Goal: Task Accomplishment & Management: Complete application form

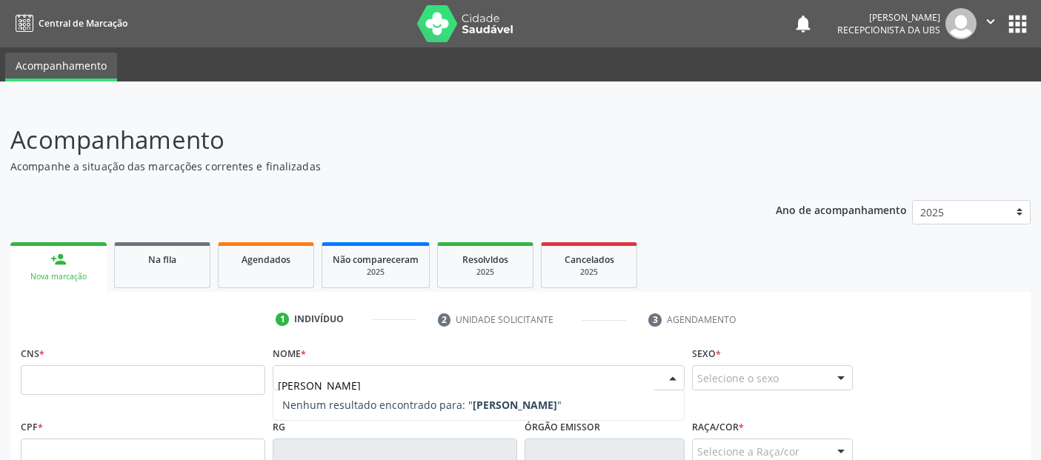
scroll to position [161, 0]
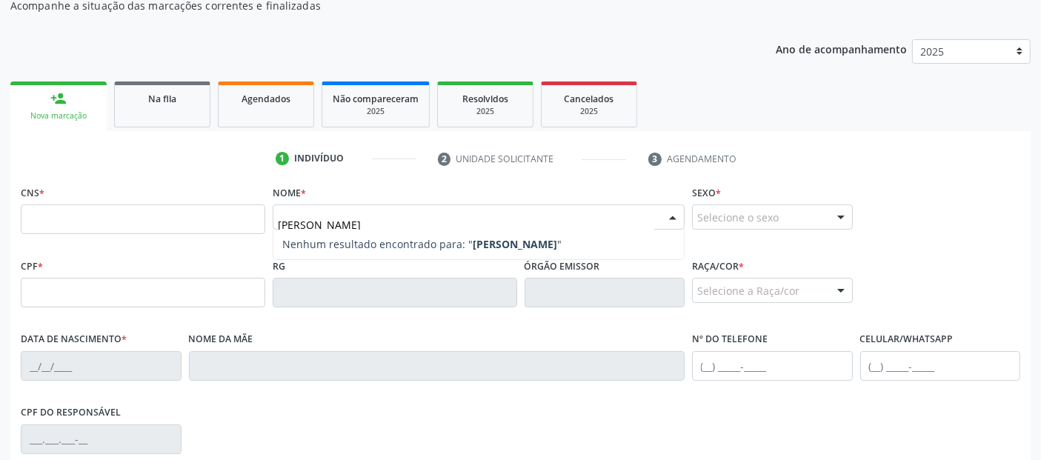
click at [441, 216] on input "[PERSON_NAME]" at bounding box center [466, 225] width 377 height 30
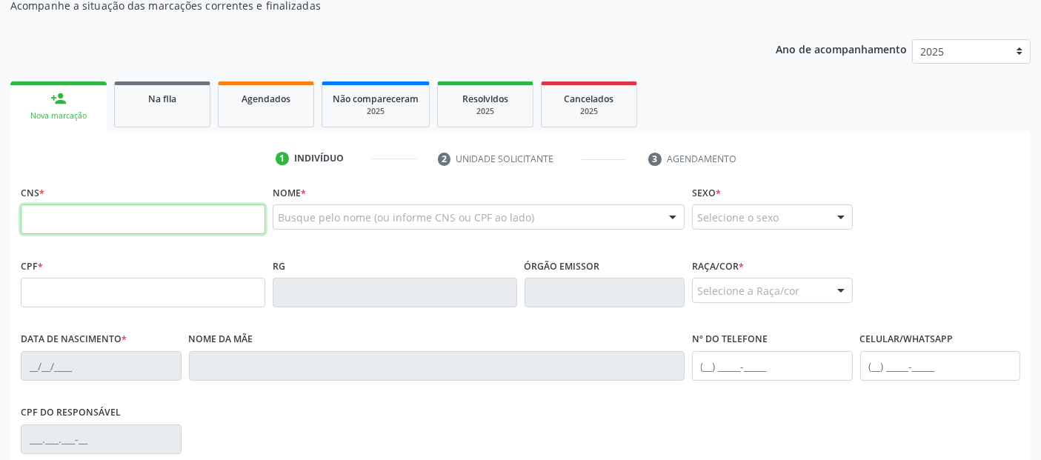
click at [99, 210] on input "text" at bounding box center [143, 220] width 245 height 30
paste input "700 0012 1882 2907"
type input "700 0012 1882 2907"
type input "957.370.494-34"
type input "[DATE]"
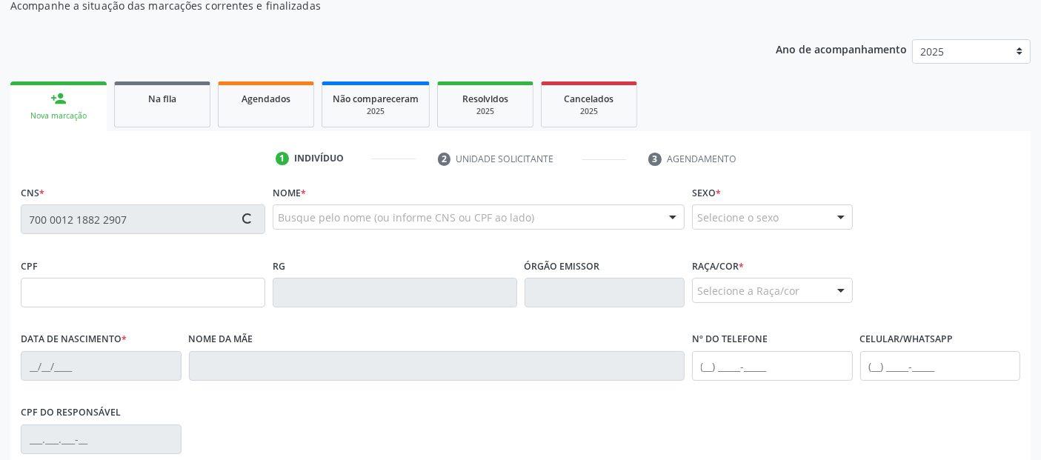
type input "[PHONE_NUMBER]"
type input "S/N"
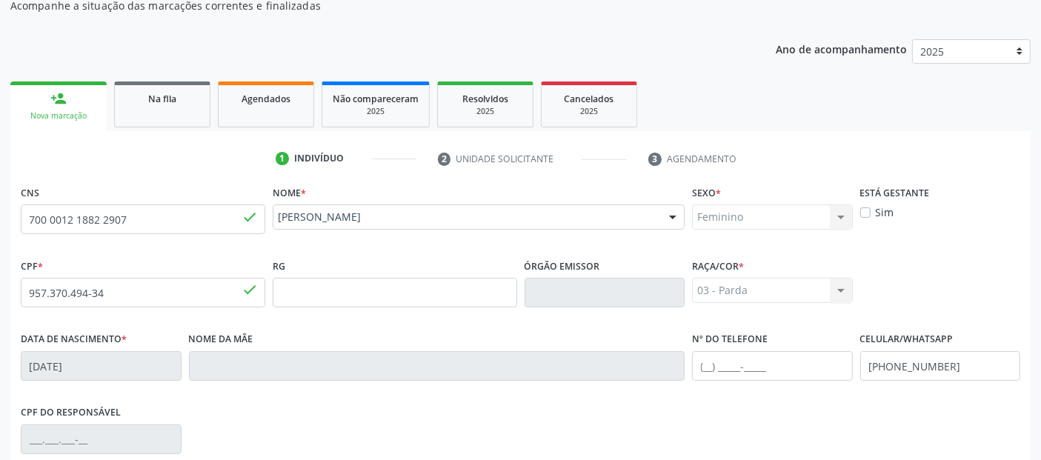
scroll to position [362, 0]
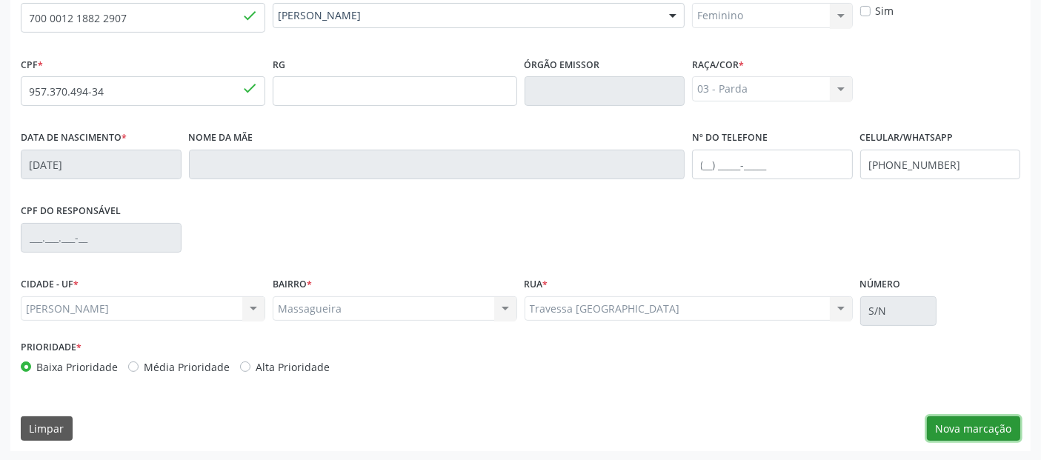
click at [985, 437] on button "Nova marcação" at bounding box center [973, 429] width 93 height 25
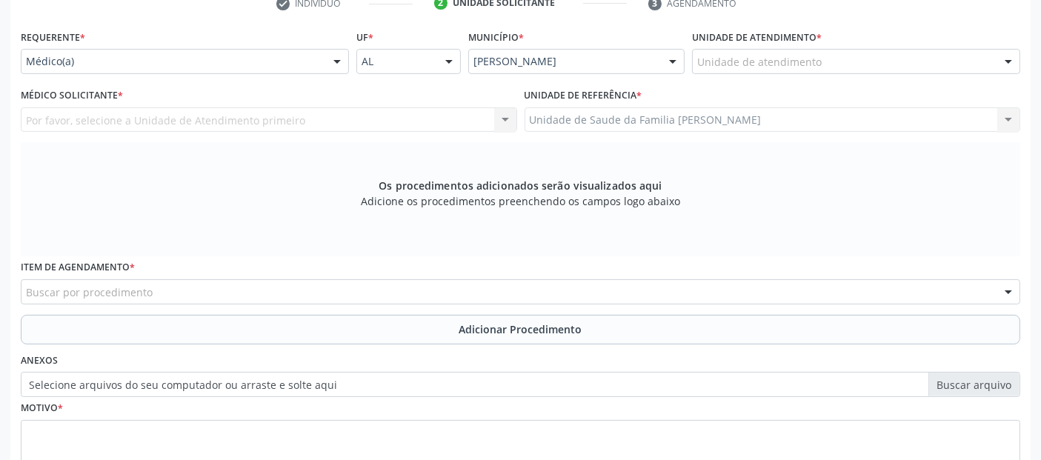
scroll to position [213, 0]
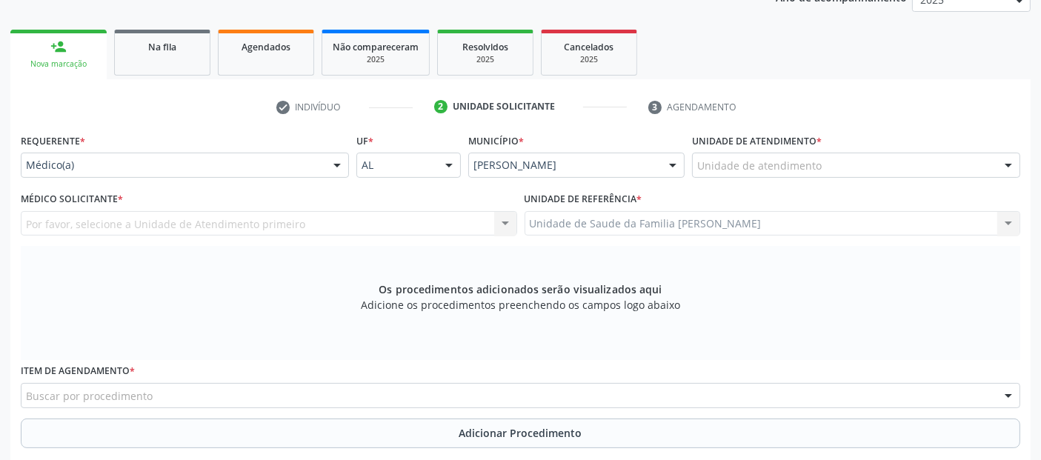
click at [781, 153] on div "Unidade de atendimento" at bounding box center [856, 165] width 328 height 25
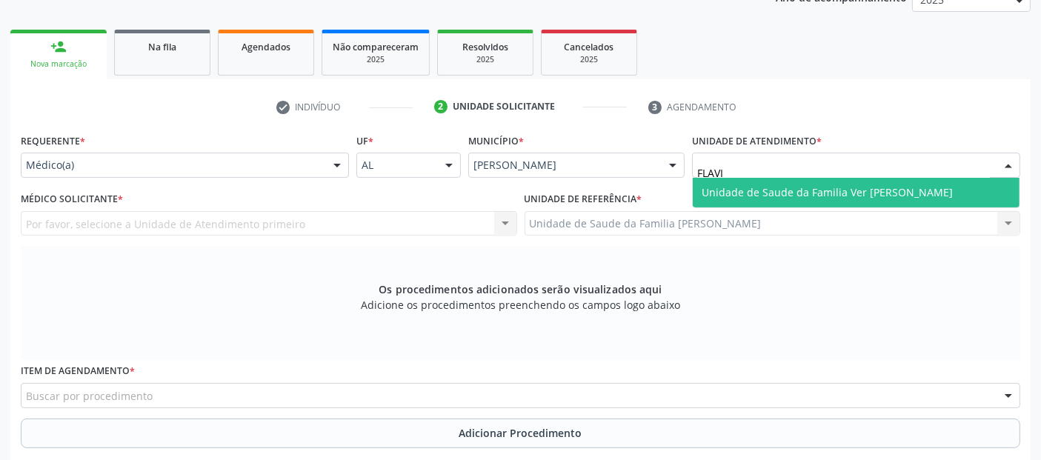
type input "[PERSON_NAME]"
click at [757, 196] on span "Unidade de Saude da Familia Ver [PERSON_NAME]" at bounding box center [827, 192] width 251 height 14
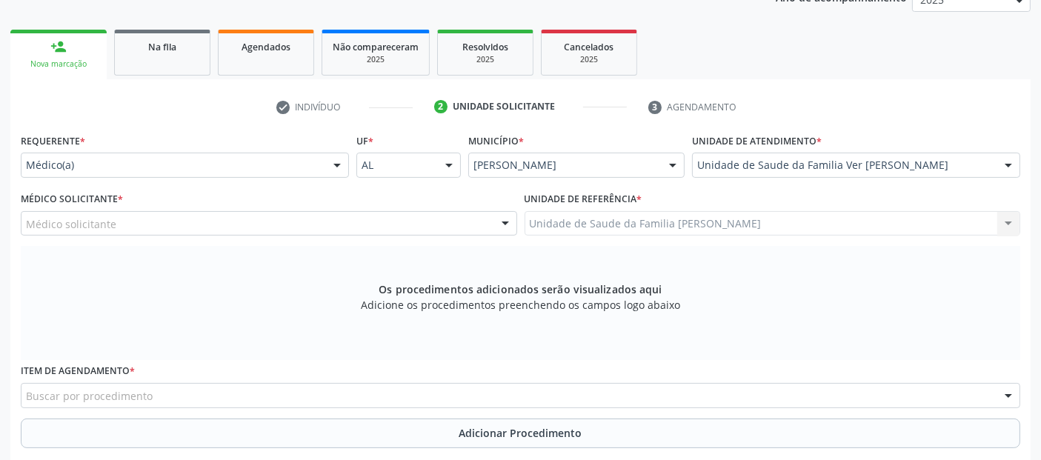
click at [219, 218] on div "Médico solicitante" at bounding box center [269, 223] width 497 height 25
type input "E"
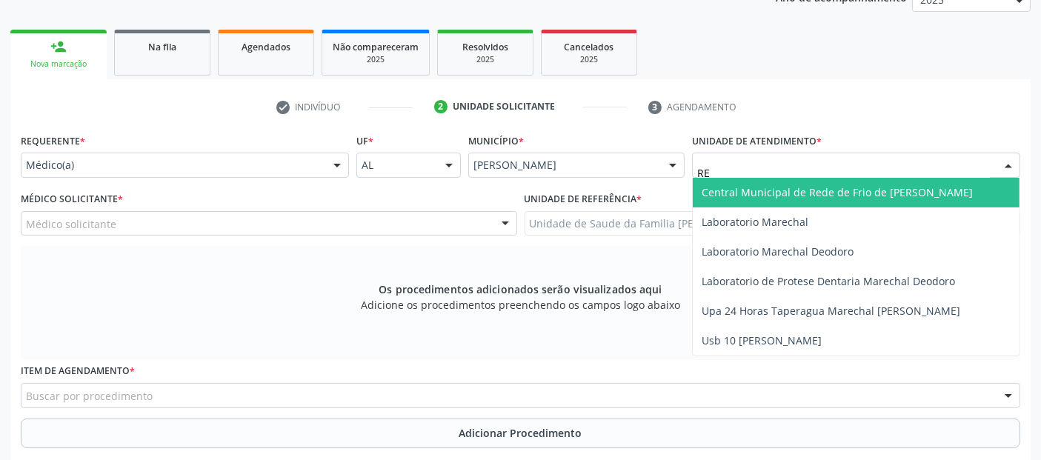
type input "R"
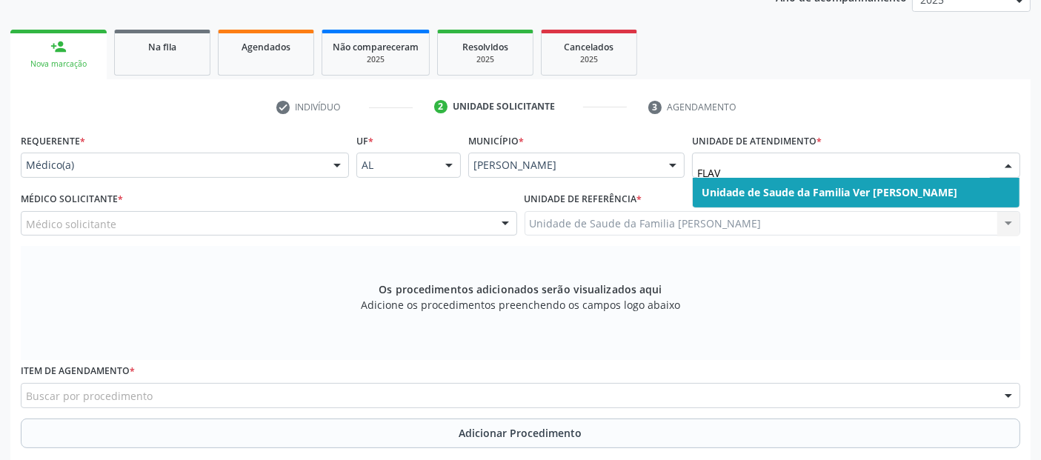
click at [765, 193] on span "Unidade de Saude da Familia Ver [PERSON_NAME]" at bounding box center [830, 192] width 256 height 14
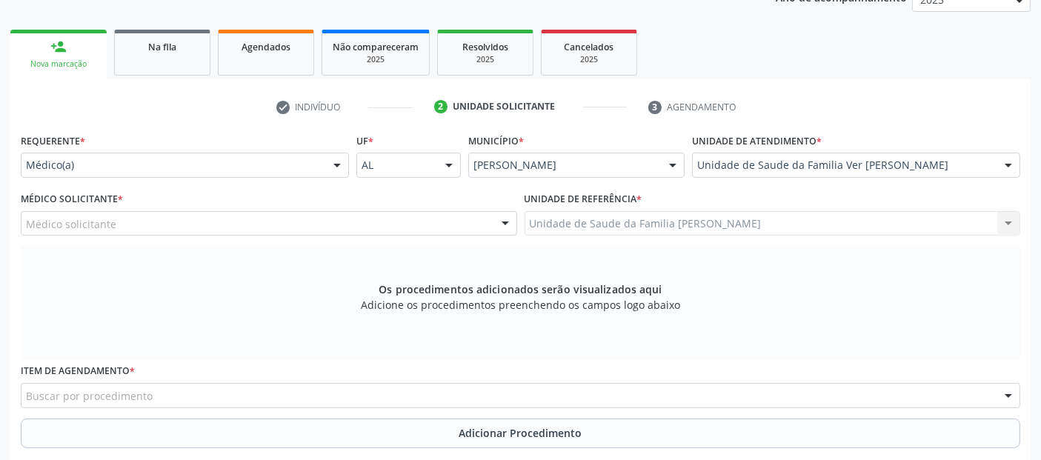
click at [213, 225] on div "Médico solicitante" at bounding box center [269, 223] width 497 height 25
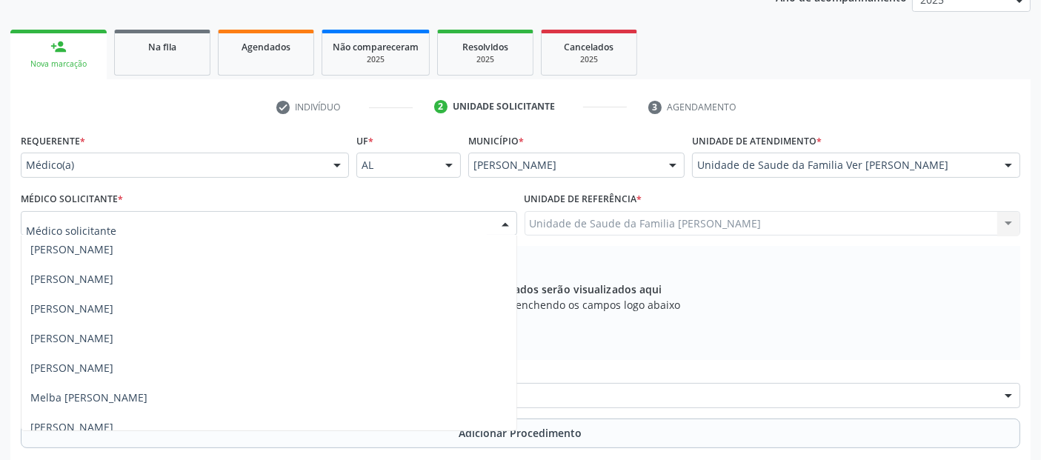
scroll to position [545, 0]
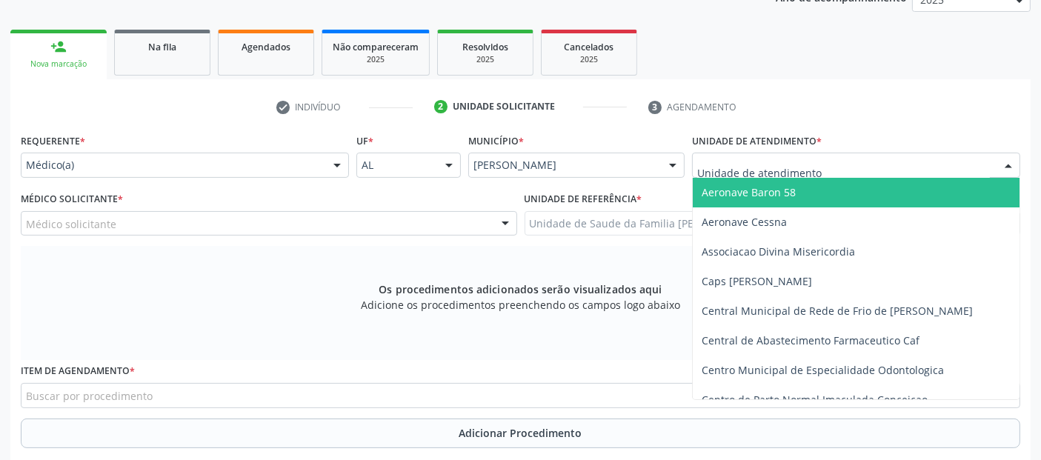
click at [724, 168] on input "text" at bounding box center [843, 173] width 293 height 30
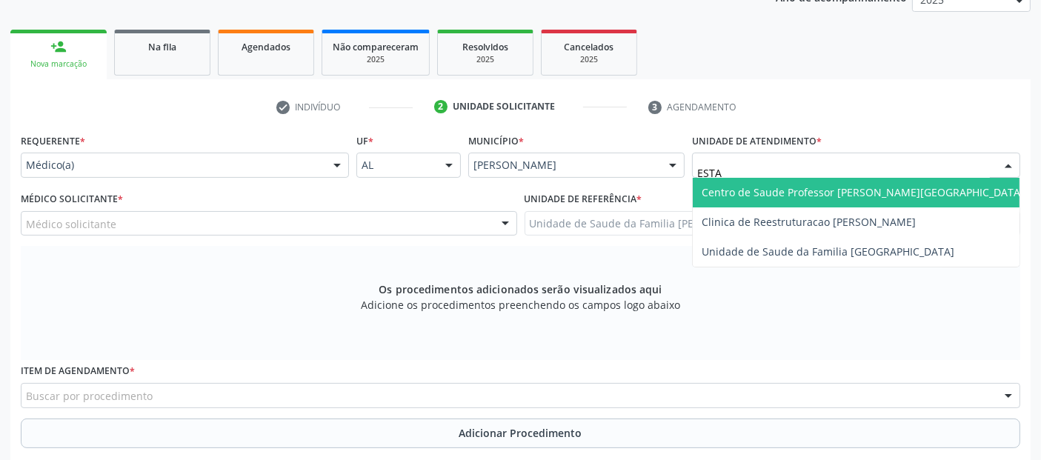
type input "ESTAC"
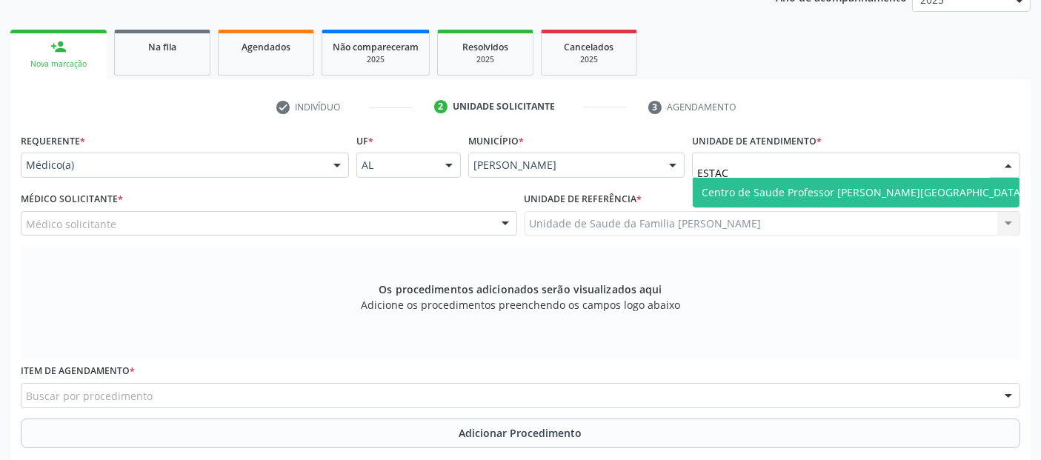
click at [720, 185] on span "Centro de Saude Professor [PERSON_NAME][GEOGRAPHIC_DATA]" at bounding box center [863, 192] width 322 height 14
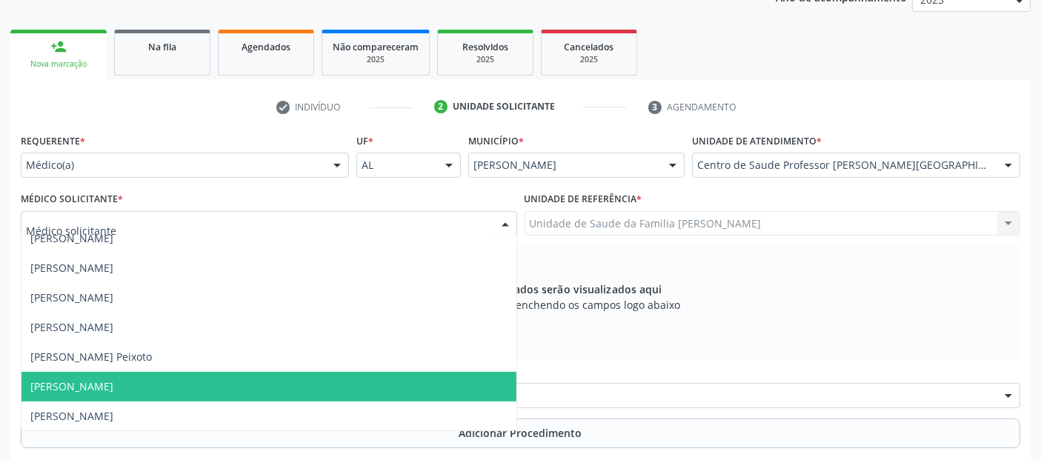
click at [275, 229] on div at bounding box center [269, 223] width 497 height 25
type input "EVE"
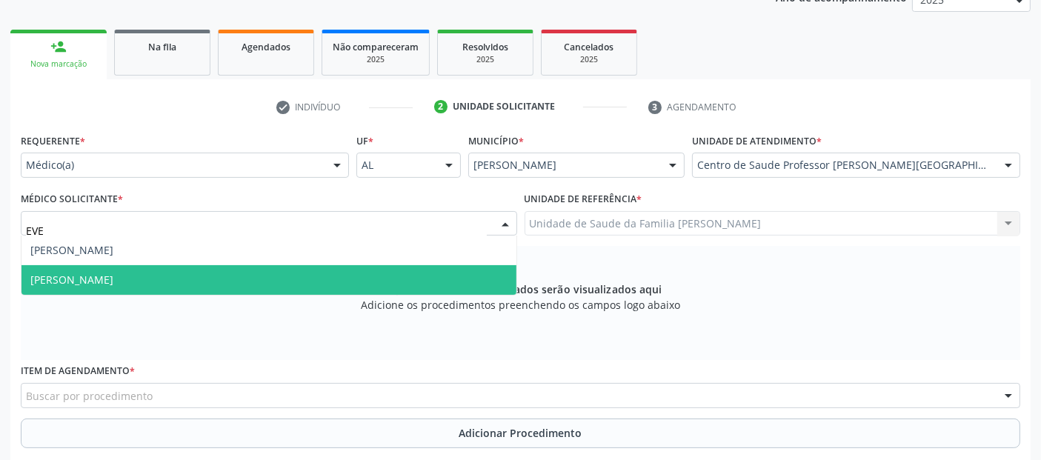
click at [159, 275] on span "[PERSON_NAME]" at bounding box center [268, 280] width 495 height 30
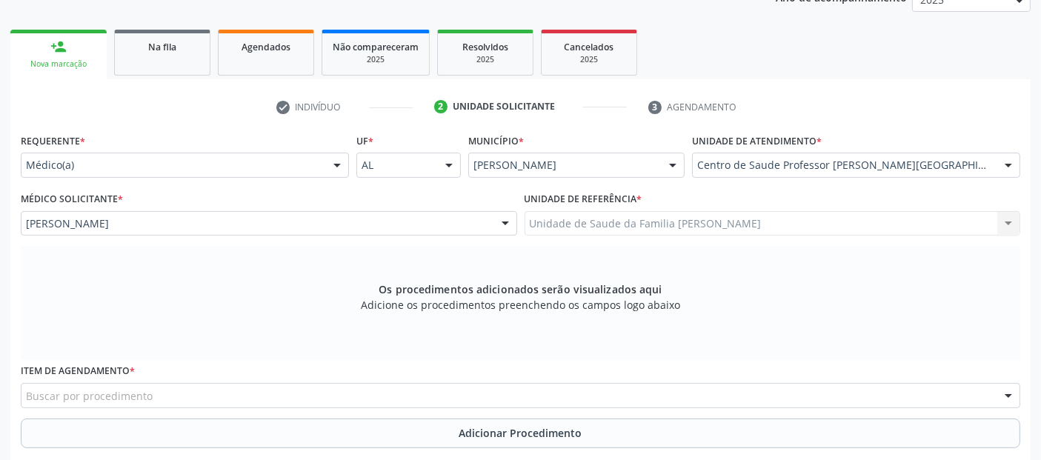
scroll to position [428, 0]
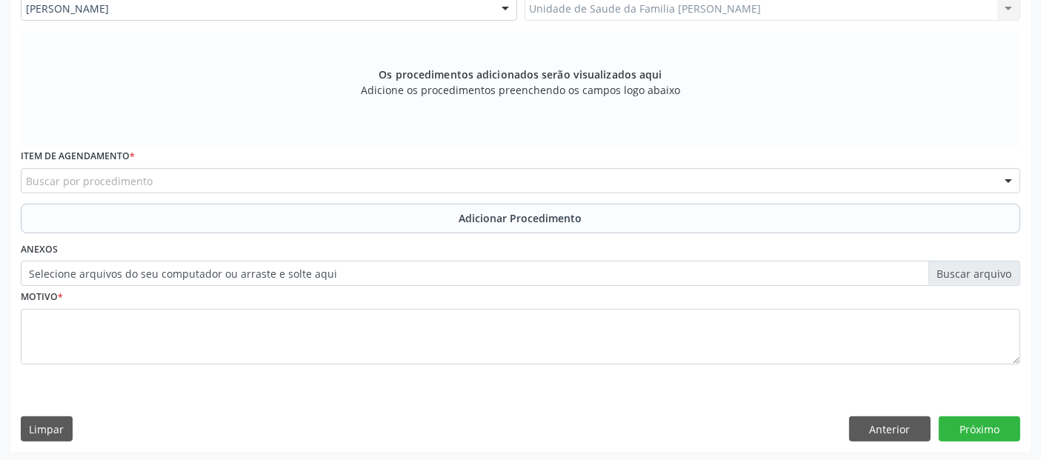
click at [360, 177] on div "Buscar por procedimento" at bounding box center [521, 180] width 1000 height 25
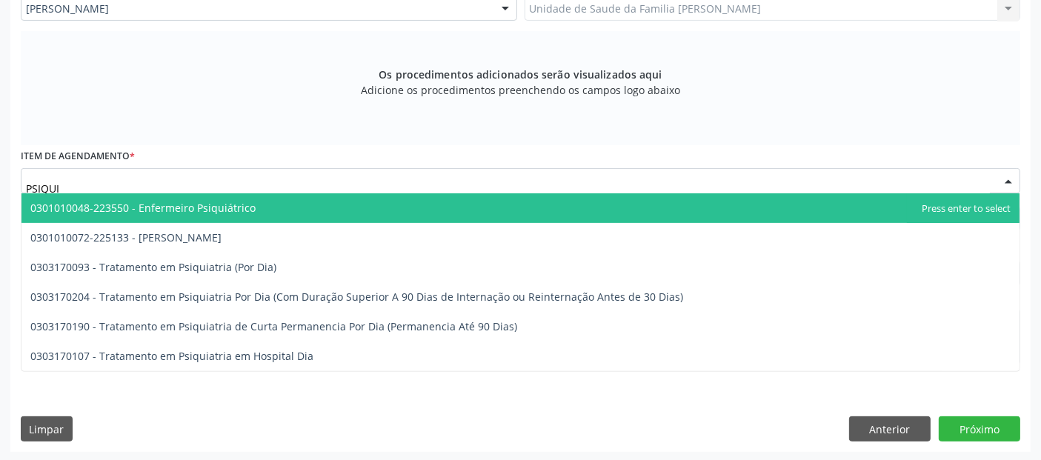
type input "PSIQUIA"
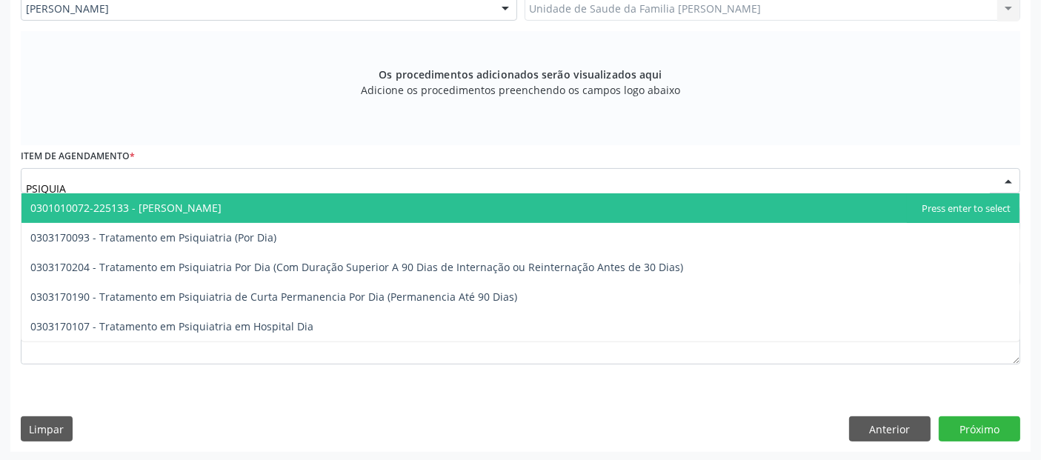
click at [233, 202] on span "0301010072-225133 - [PERSON_NAME]" at bounding box center [520, 208] width 998 height 30
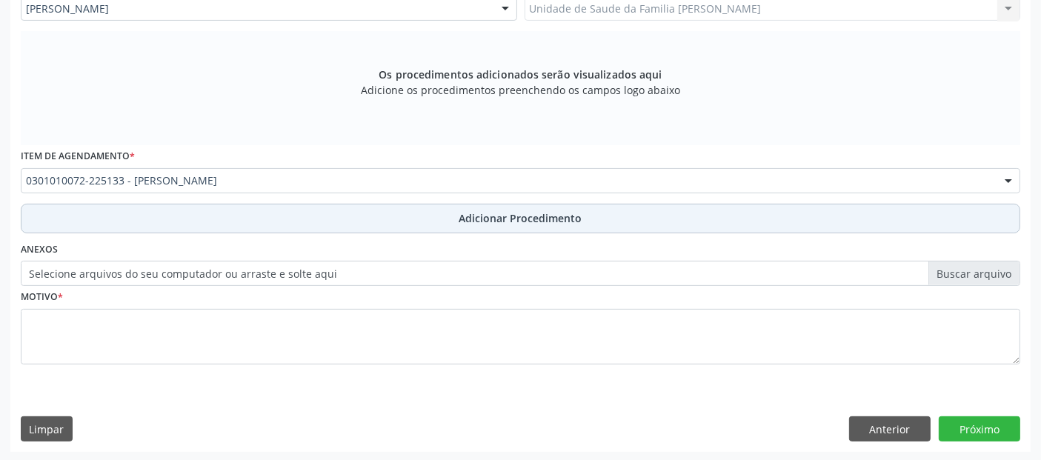
click at [233, 223] on button "Adicionar Procedimento" at bounding box center [521, 219] width 1000 height 30
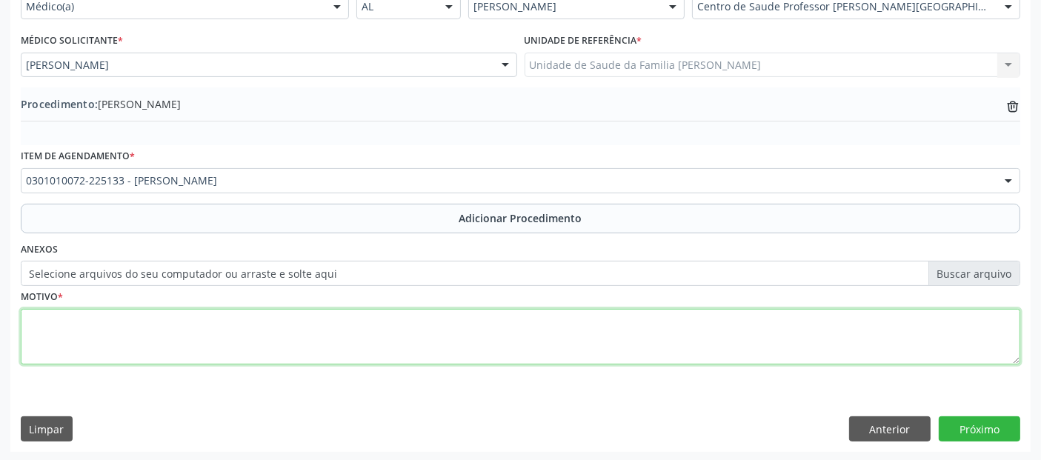
click at [199, 319] on textarea at bounding box center [521, 337] width 1000 height 56
type textarea "RETORNO PARA O [PERSON_NAME] ."
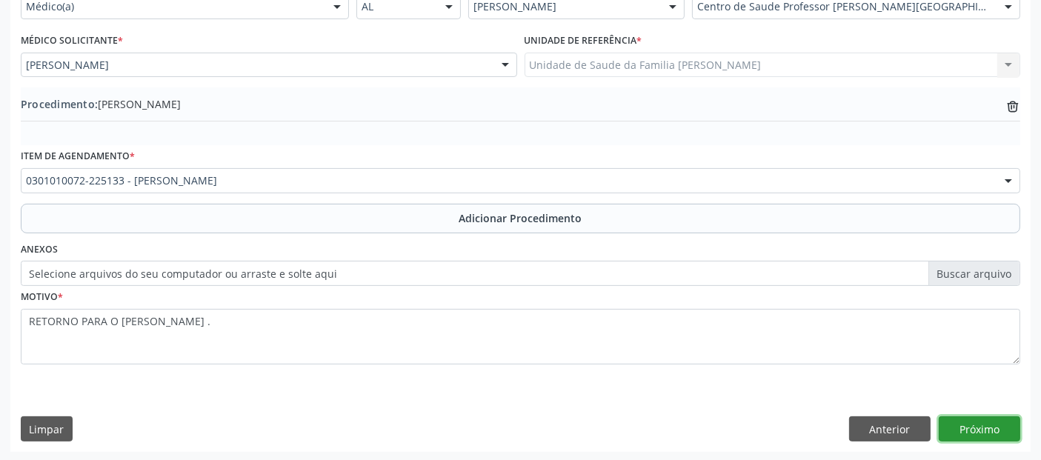
click at [961, 420] on button "Próximo" at bounding box center [980, 429] width 82 height 25
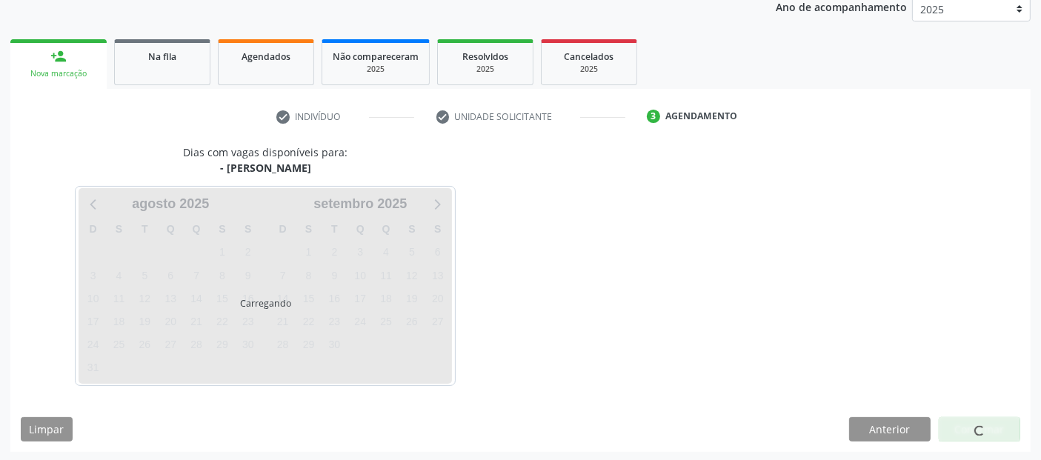
scroll to position [247, 0]
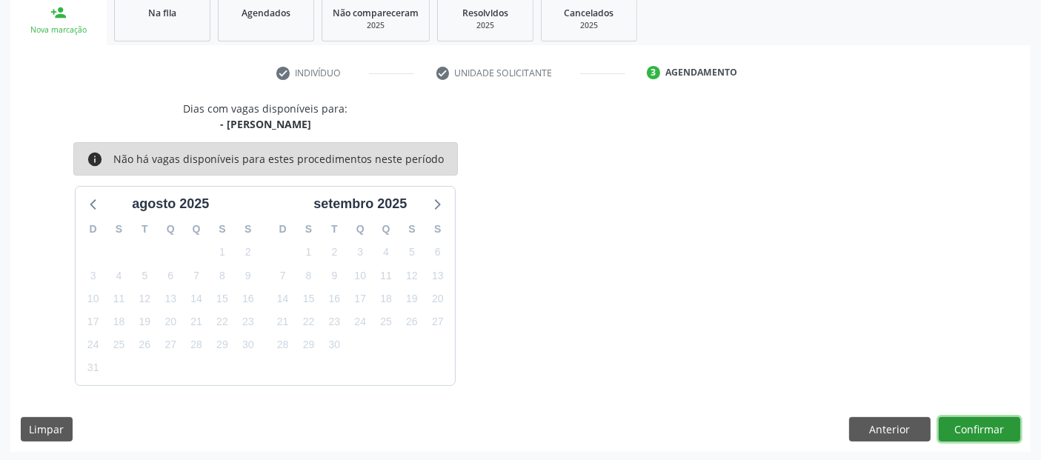
click at [961, 420] on button "Confirmar" at bounding box center [980, 429] width 82 height 25
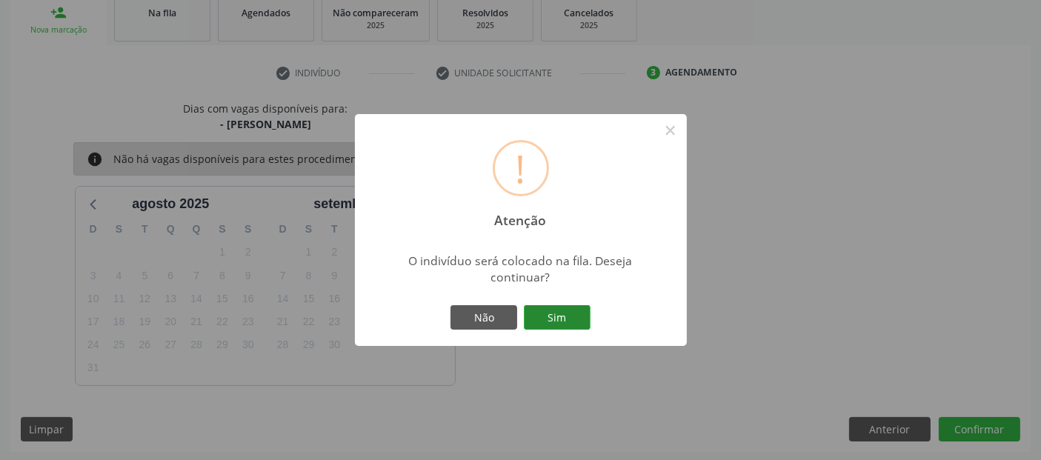
click at [566, 314] on button "Sim" at bounding box center [557, 317] width 67 height 25
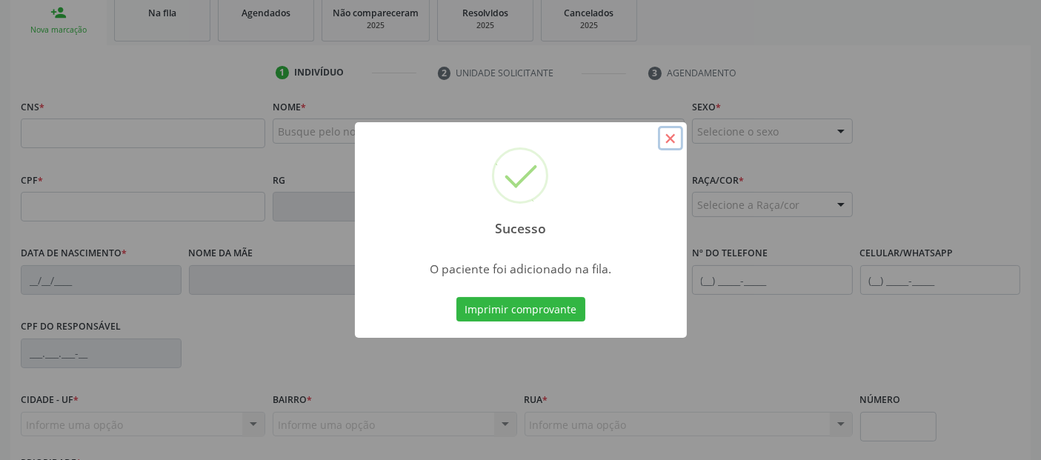
click at [671, 145] on button "×" at bounding box center [670, 138] width 25 height 25
